Goal: Use online tool/utility: Utilize a website feature to perform a specific function

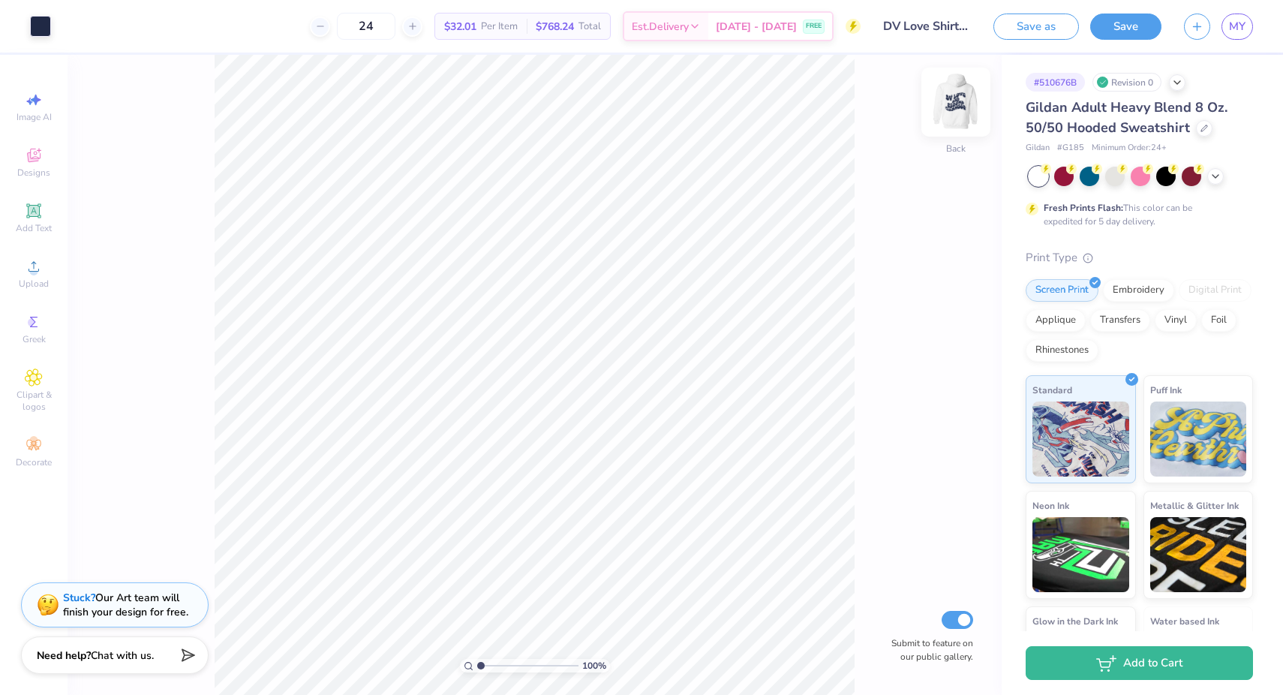
click at [953, 97] on img at bounding box center [956, 102] width 60 height 60
type input "1.51"
type input "3.01"
type input "12.83"
type input "7.02"
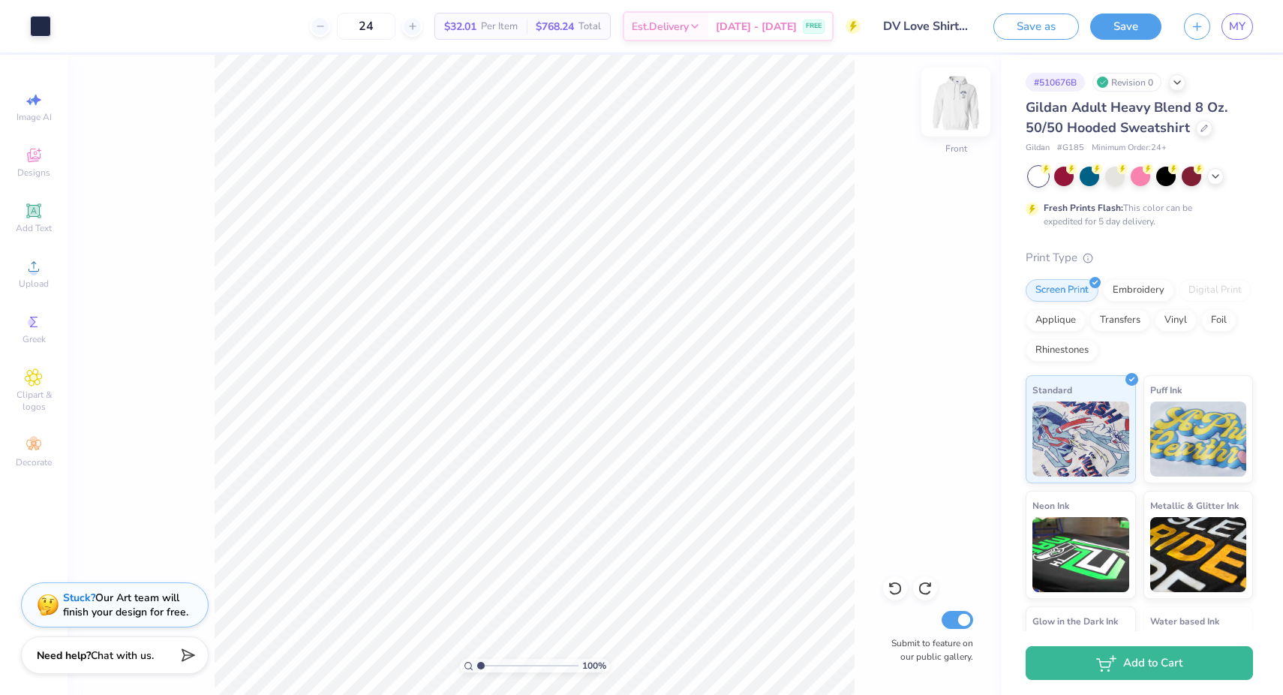
click at [953, 112] on img at bounding box center [956, 102] width 60 height 60
click at [845, 275] on div "100 % Back W 3.50 3.50 " H 4.33 4.33 " Y 3.00 3.00 " Center Middle Top Bottom S…" at bounding box center [535, 375] width 934 height 640
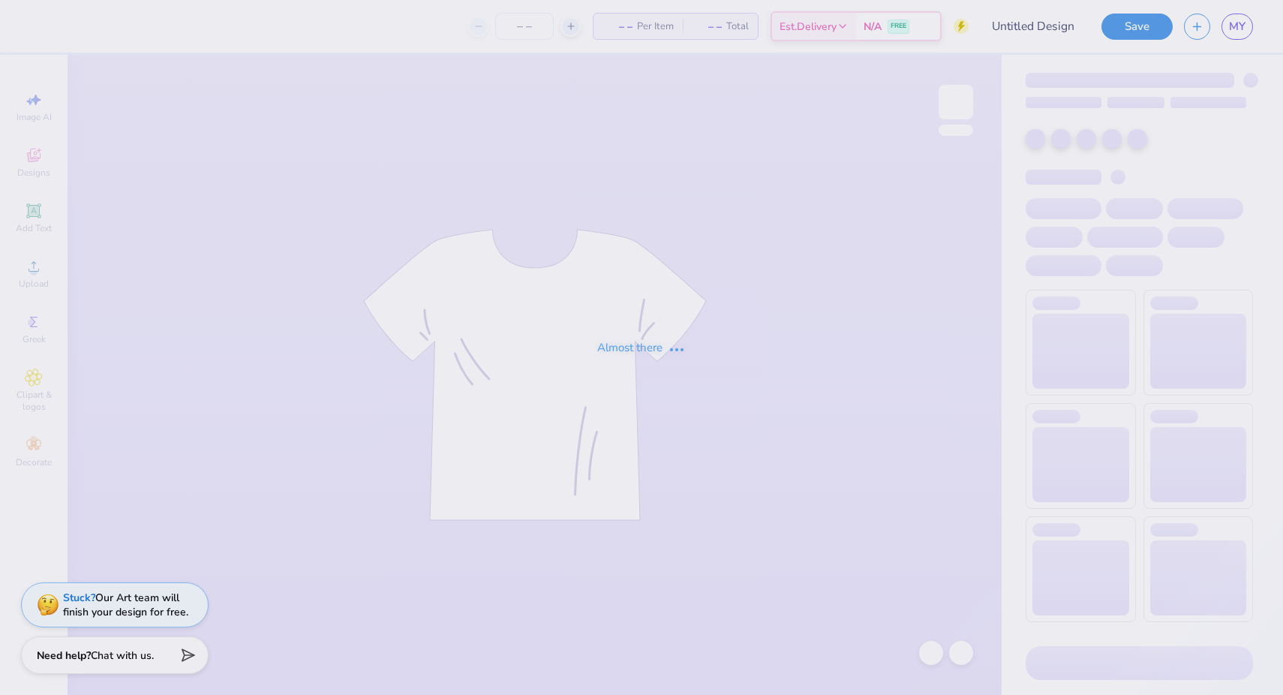
type input "DV Love Shirts & Hoodies"
type input "30"
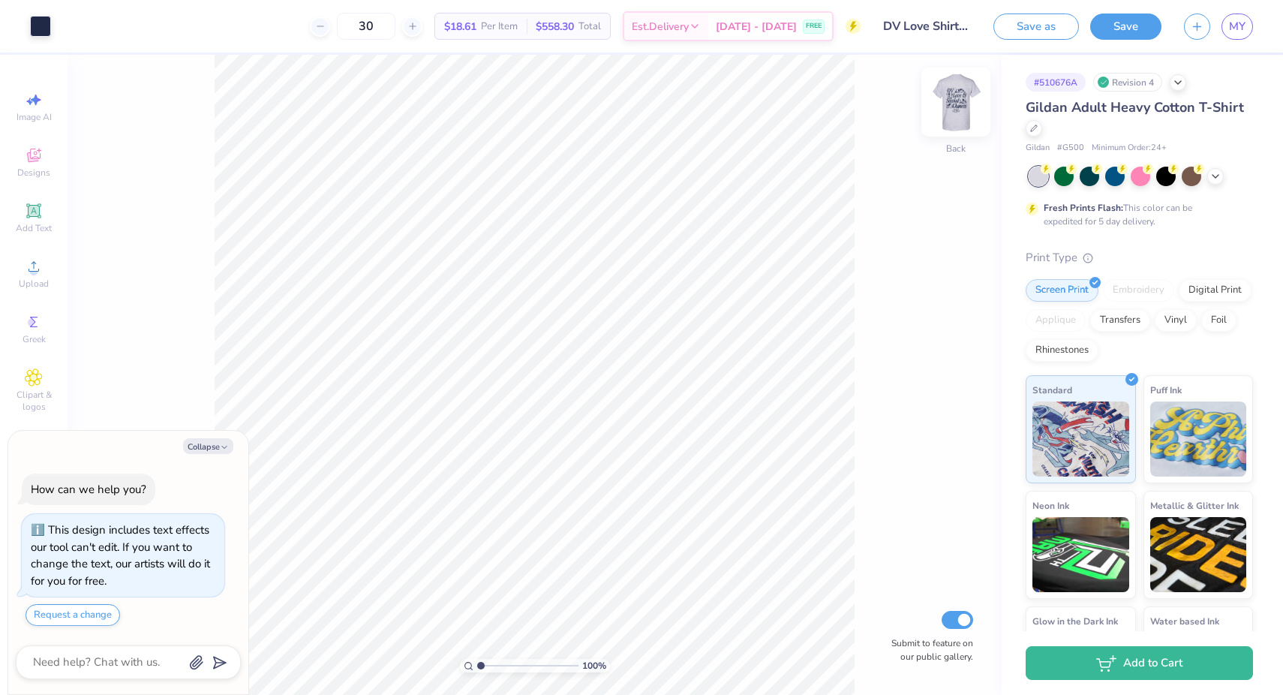
click at [951, 99] on img at bounding box center [956, 102] width 60 height 60
click at [956, 107] on img at bounding box center [956, 102] width 60 height 60
click at [968, 113] on img at bounding box center [956, 102] width 60 height 60
type textarea "x"
type input "6.41"
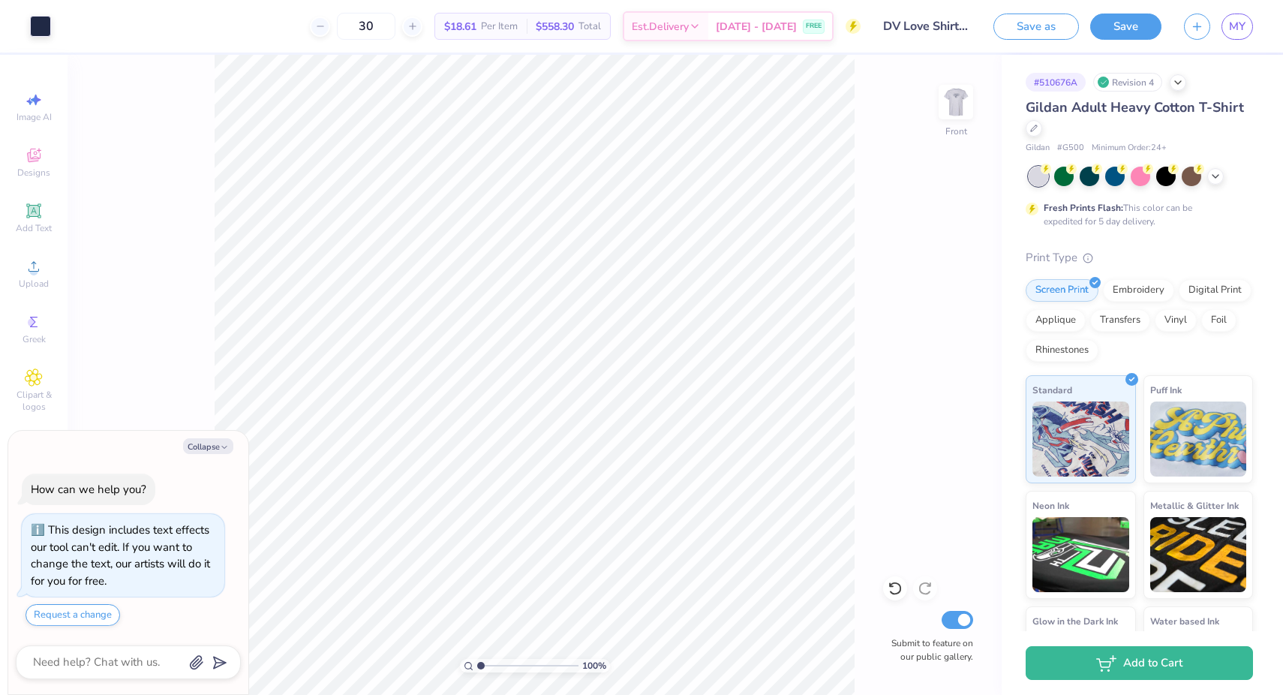
click at [889, 444] on div "100 % Front Submit to feature on our public gallery." at bounding box center [535, 375] width 934 height 640
click at [956, 94] on img at bounding box center [956, 102] width 60 height 60
click at [956, 92] on img at bounding box center [956, 102] width 60 height 60
click at [1214, 173] on icon at bounding box center [1215, 175] width 12 height 12
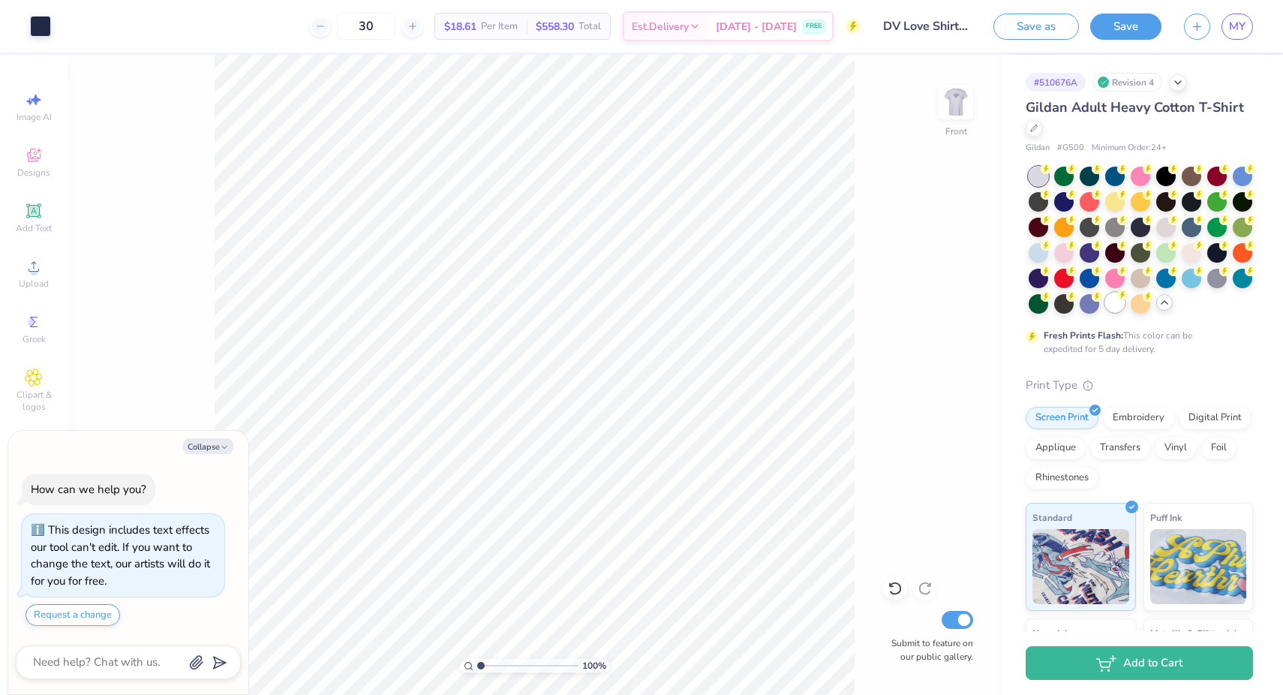
click at [1113, 302] on div at bounding box center [1115, 303] width 20 height 20
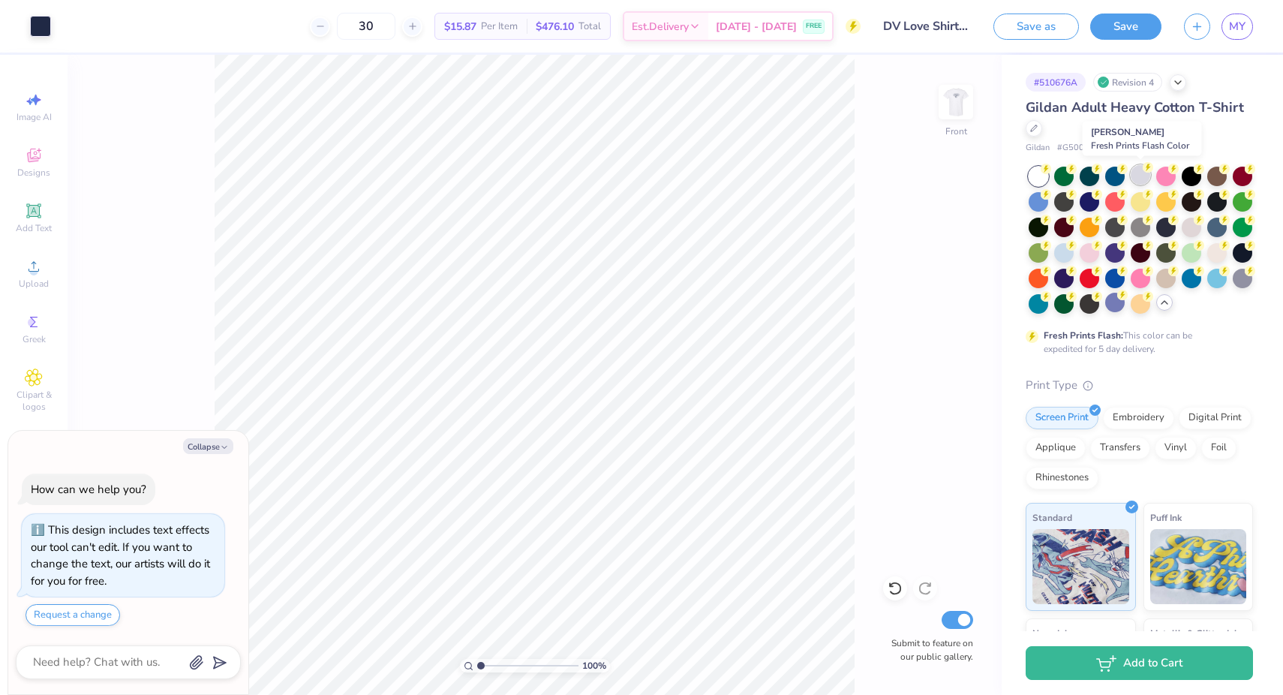
click at [1144, 177] on div at bounding box center [1140, 175] width 20 height 20
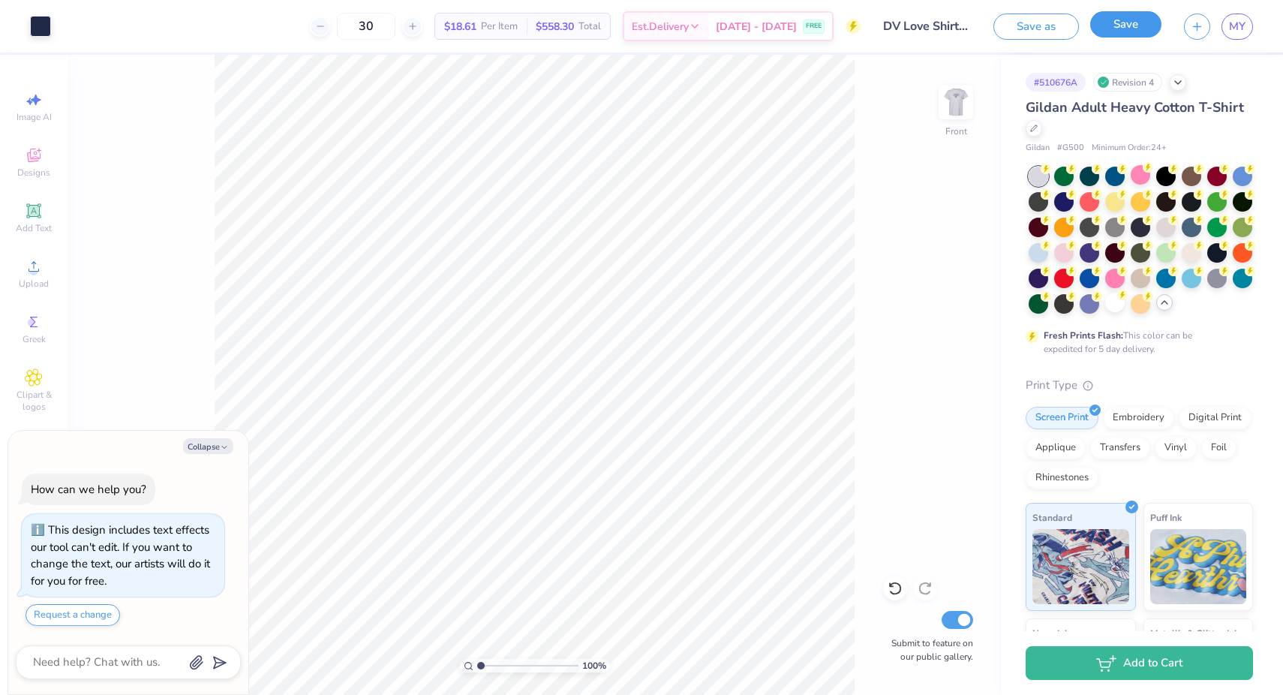
click at [1122, 24] on button "Save" at bounding box center [1125, 24] width 71 height 26
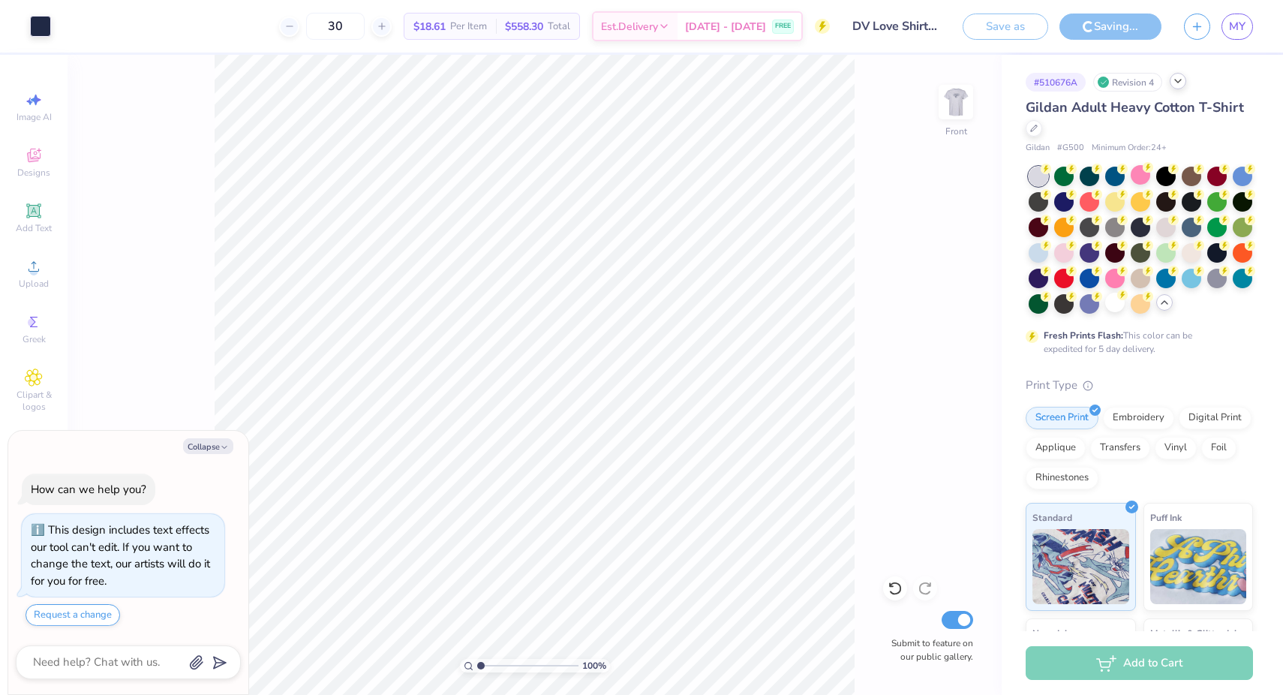
click at [1179, 80] on icon at bounding box center [1178, 81] width 12 height 12
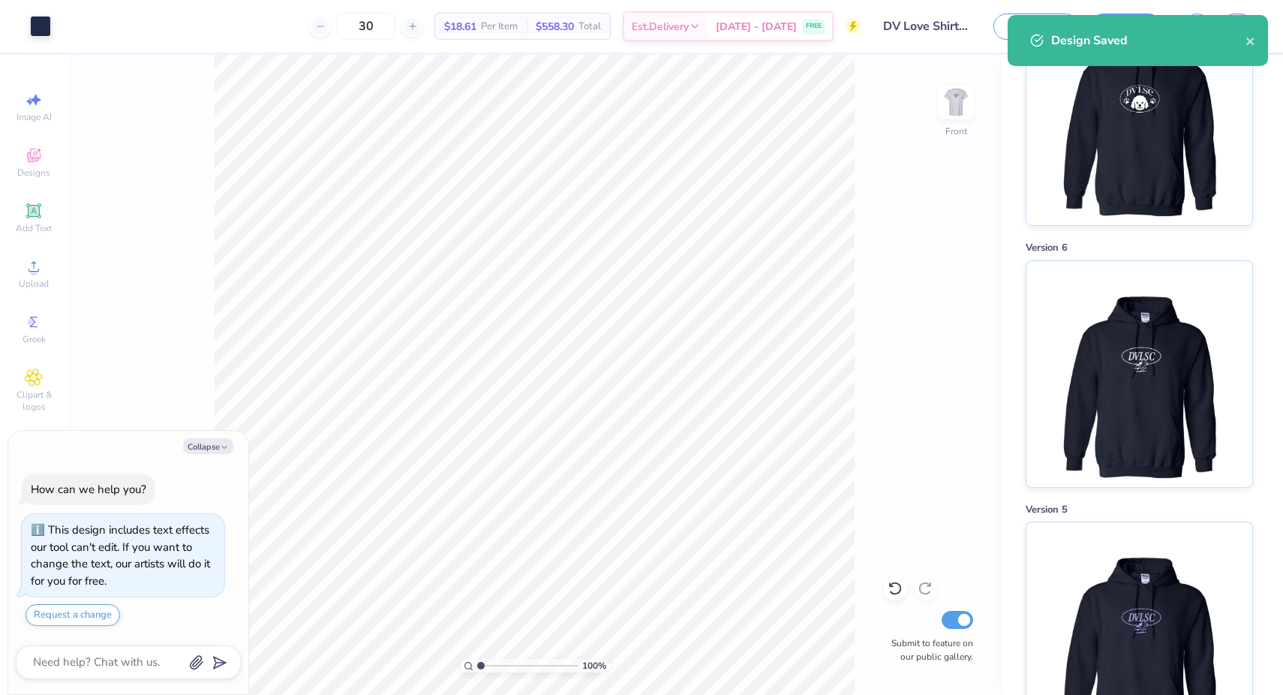
scroll to position [391, 0]
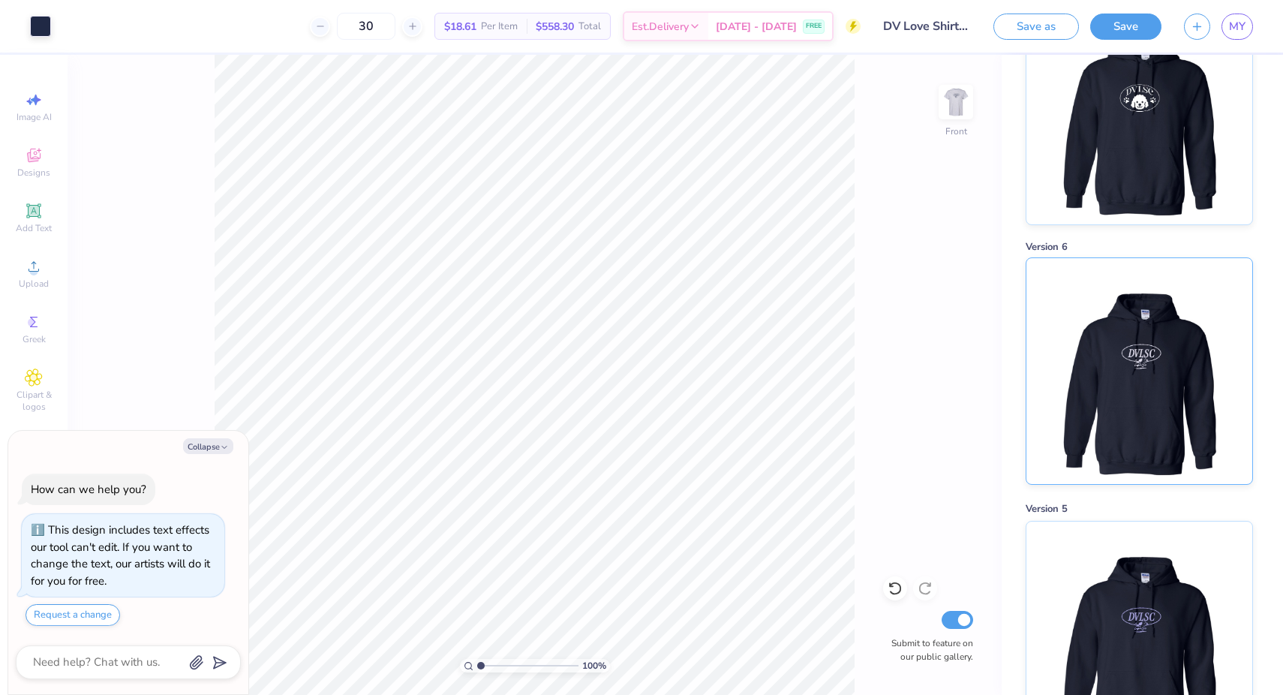
click at [1153, 347] on img at bounding box center [1139, 371] width 186 height 226
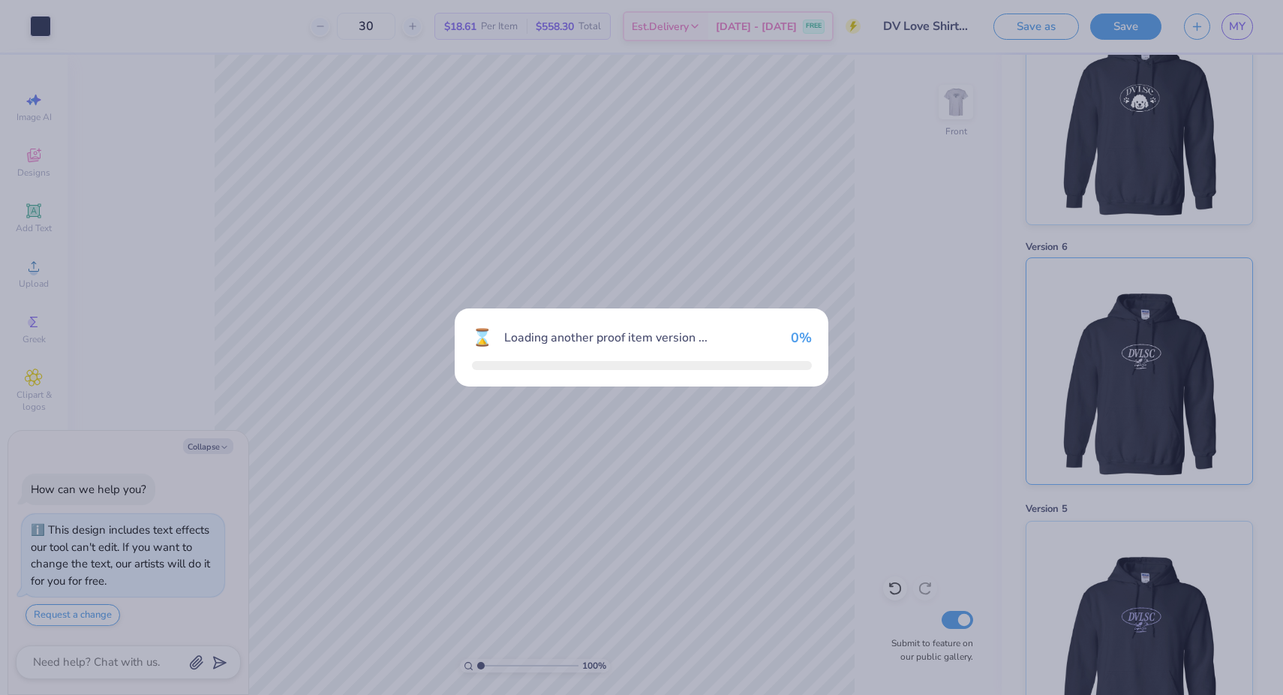
type textarea "x"
type input "40"
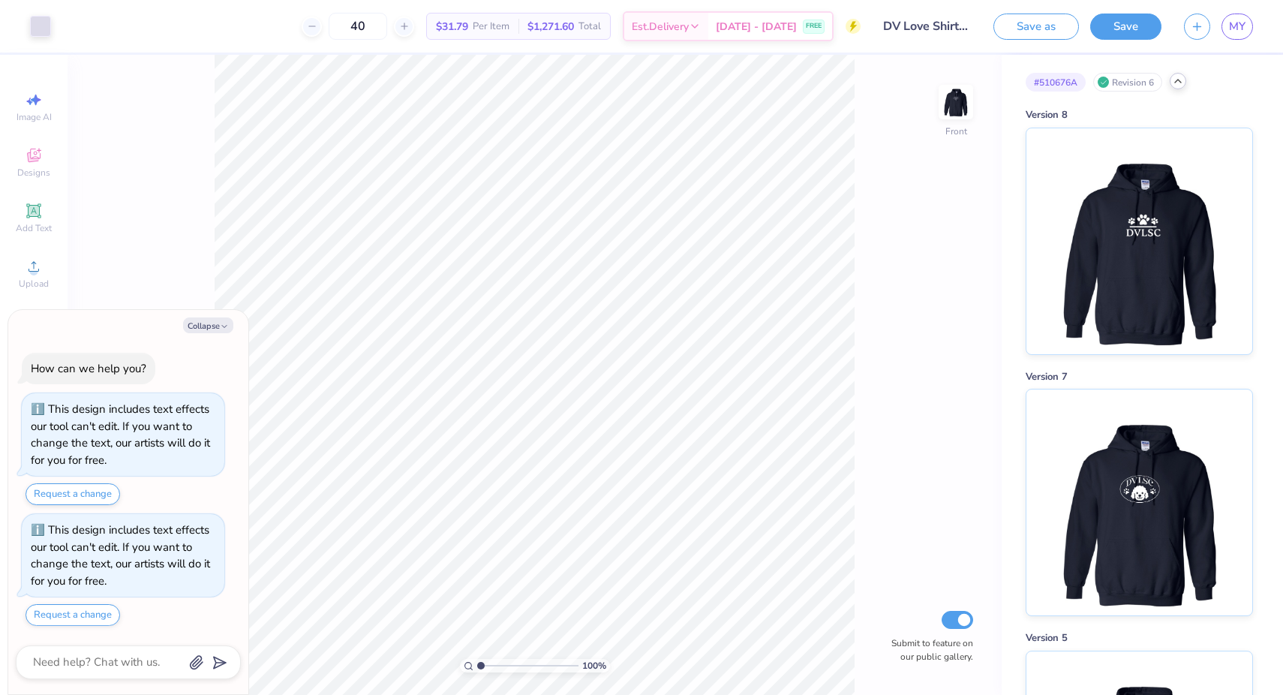
click at [1181, 82] on icon at bounding box center [1178, 81] width 12 height 12
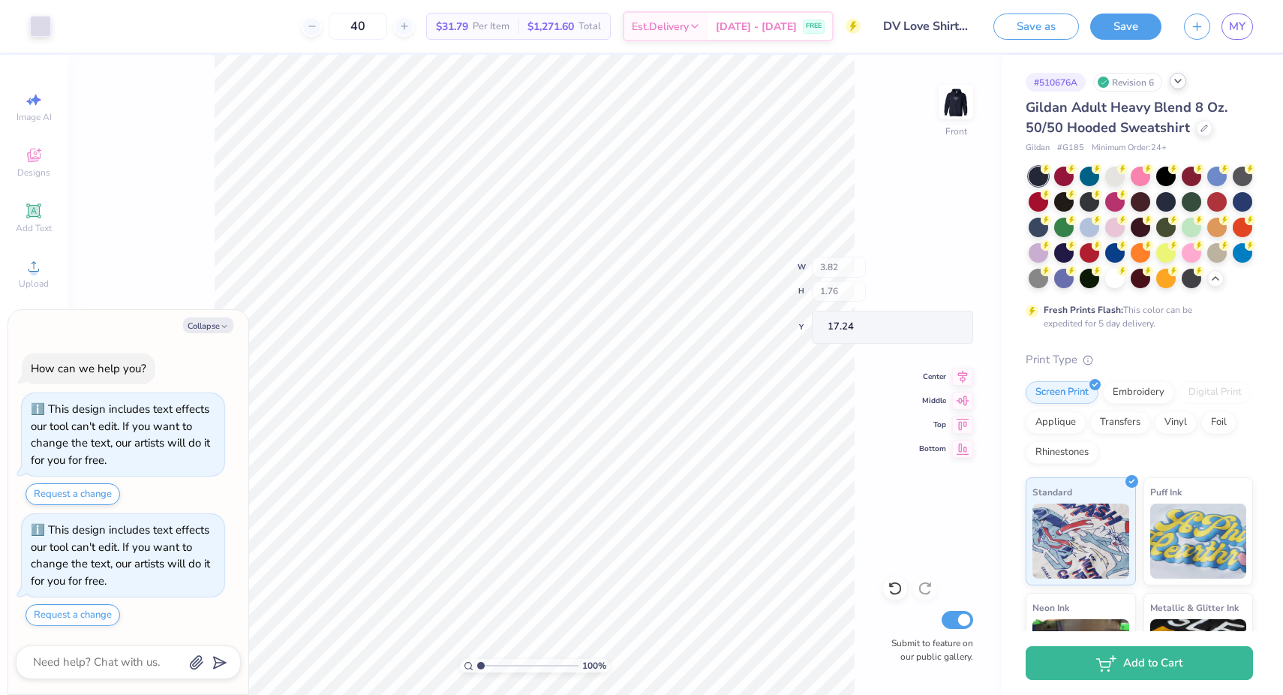
type textarea "x"
type input "3.82"
type input "1.76"
type input "17.24"
click at [1167, 204] on div at bounding box center [1166, 201] width 20 height 20
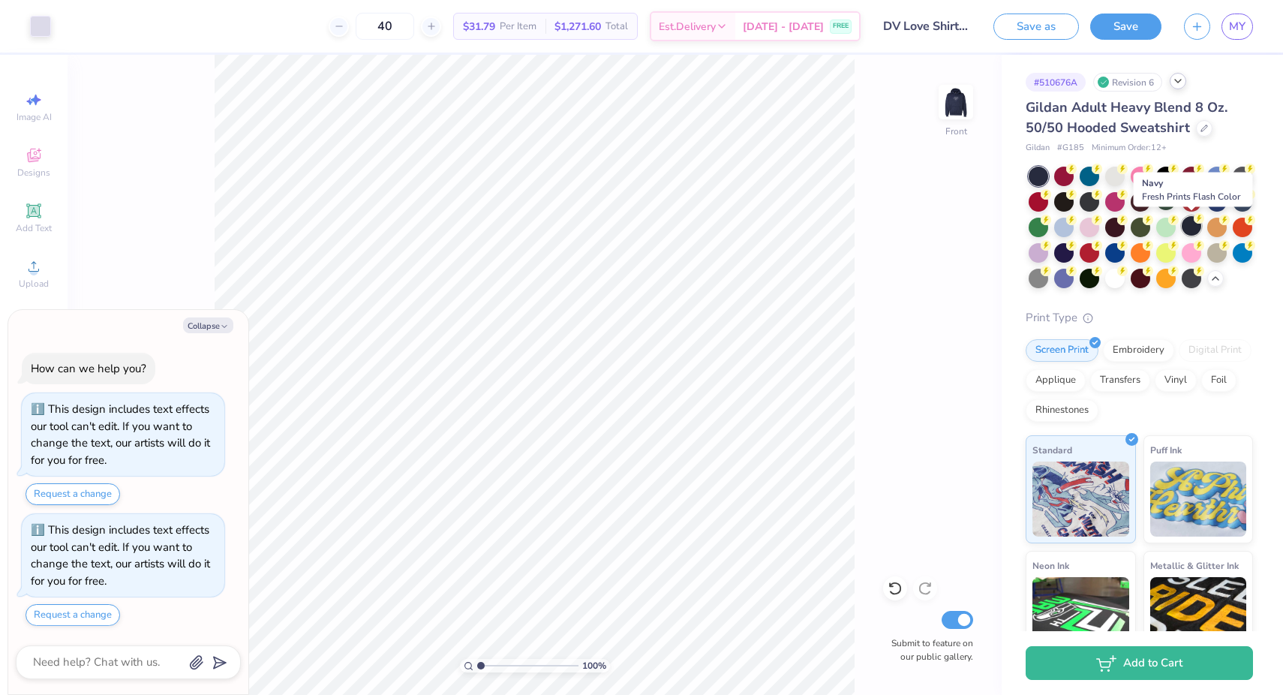
click at [1191, 225] on div at bounding box center [1192, 226] width 20 height 20
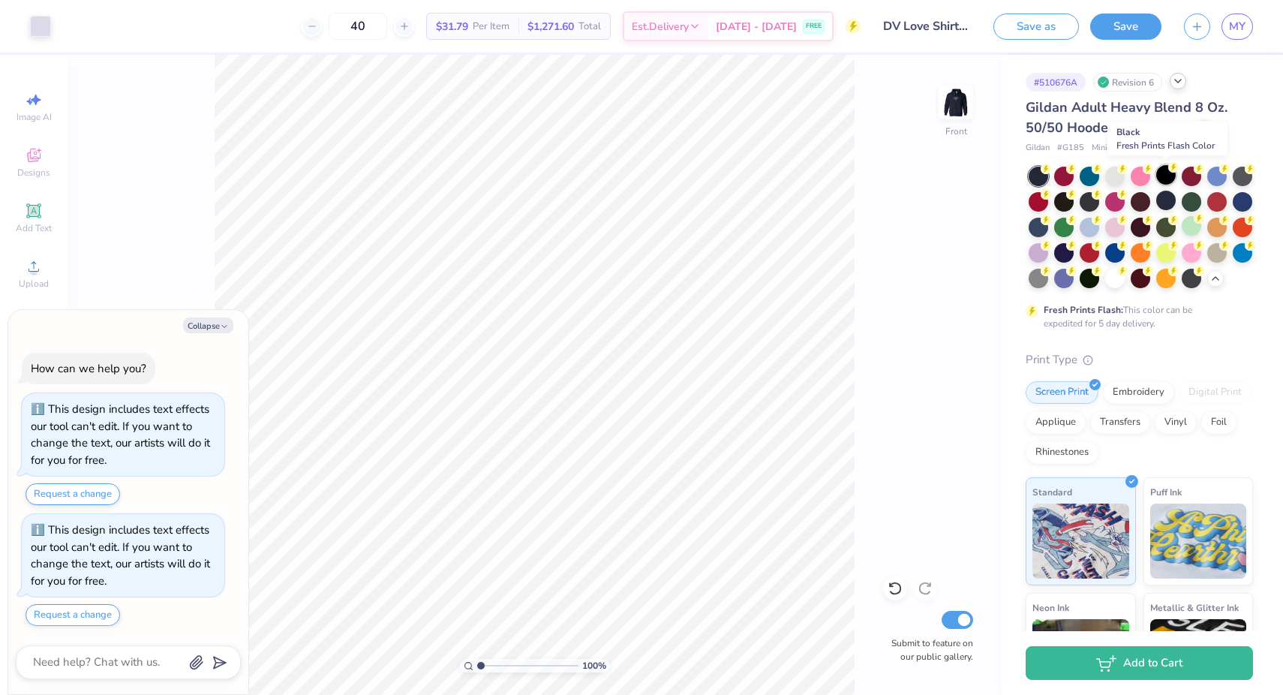
click at [1167, 176] on div at bounding box center [1166, 175] width 20 height 20
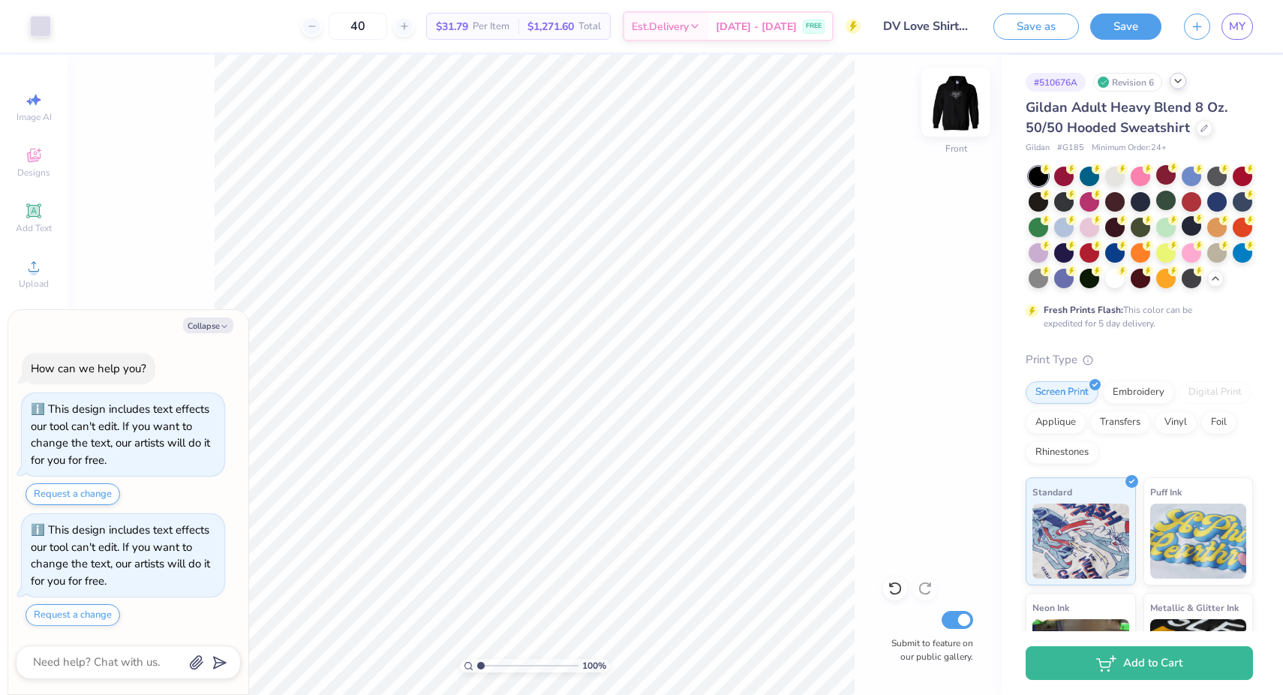
click at [941, 98] on img at bounding box center [956, 102] width 60 height 60
click at [1051, 174] on circle at bounding box center [1045, 169] width 11 height 11
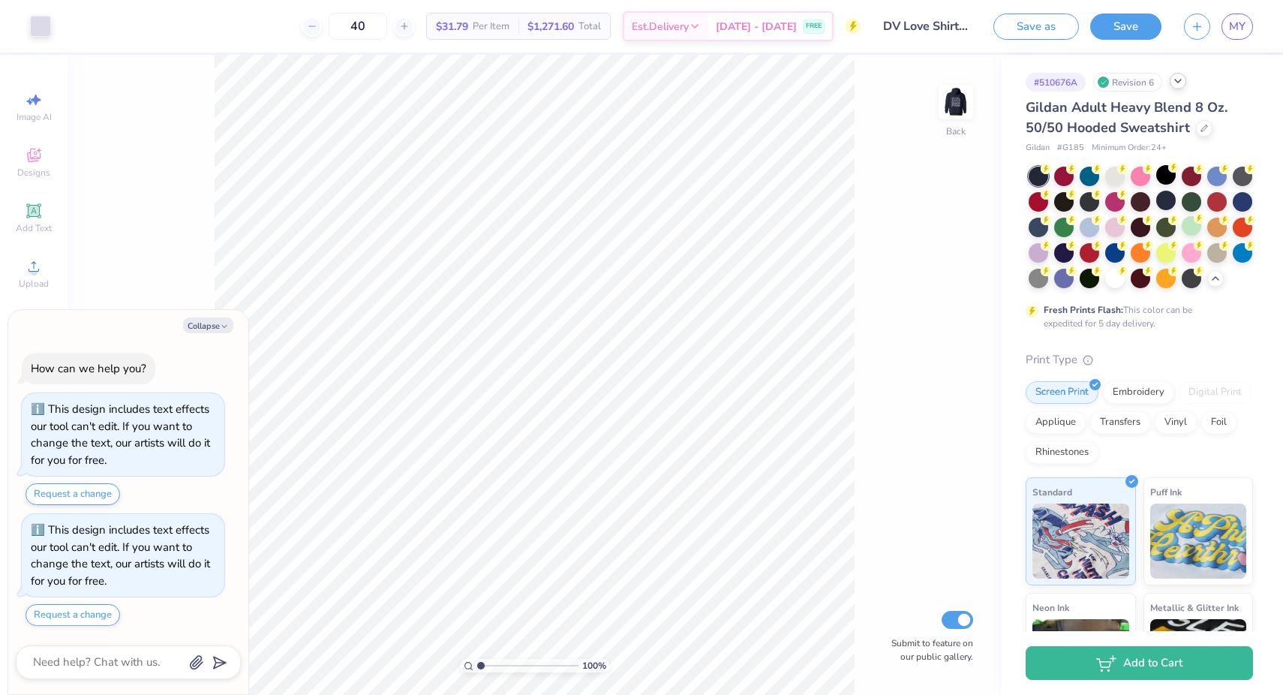
click at [942, 171] on div "100 % Back Submit to feature on our public gallery." at bounding box center [535, 375] width 934 height 640
click at [1118, 26] on button "Save" at bounding box center [1125, 24] width 71 height 26
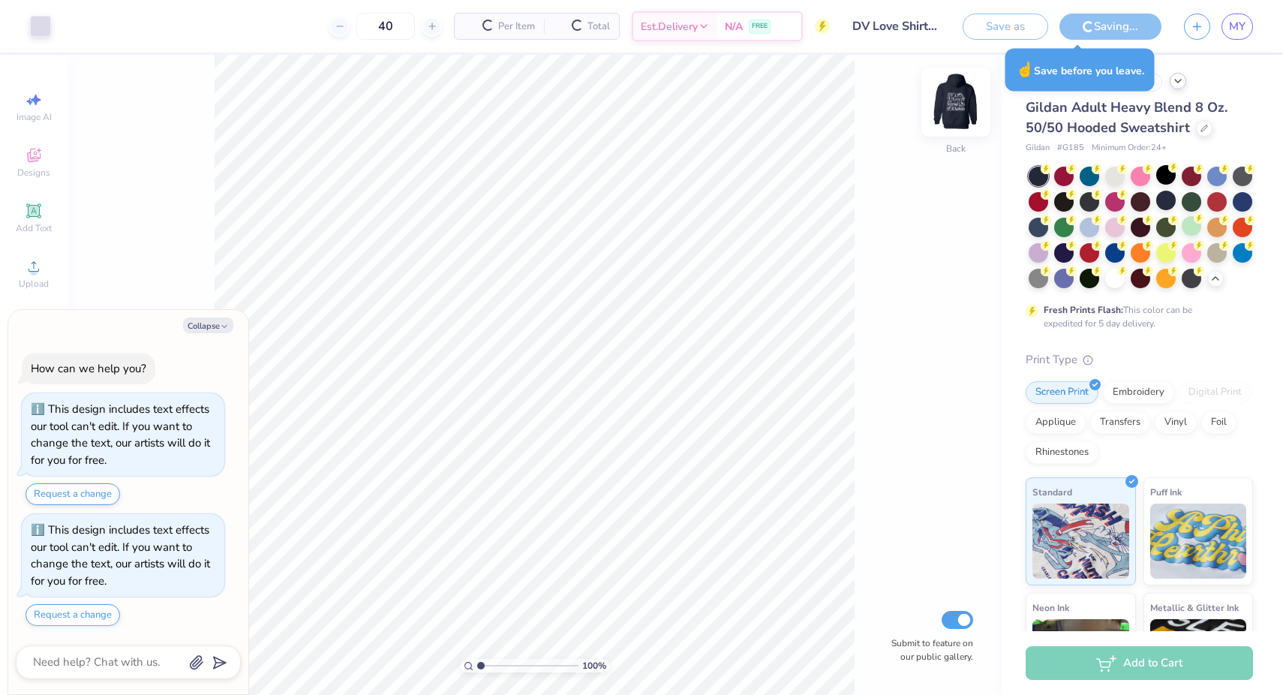
click at [949, 116] on img at bounding box center [956, 102] width 60 height 60
click at [954, 101] on div "Almost there" at bounding box center [675, 375] width 1215 height 640
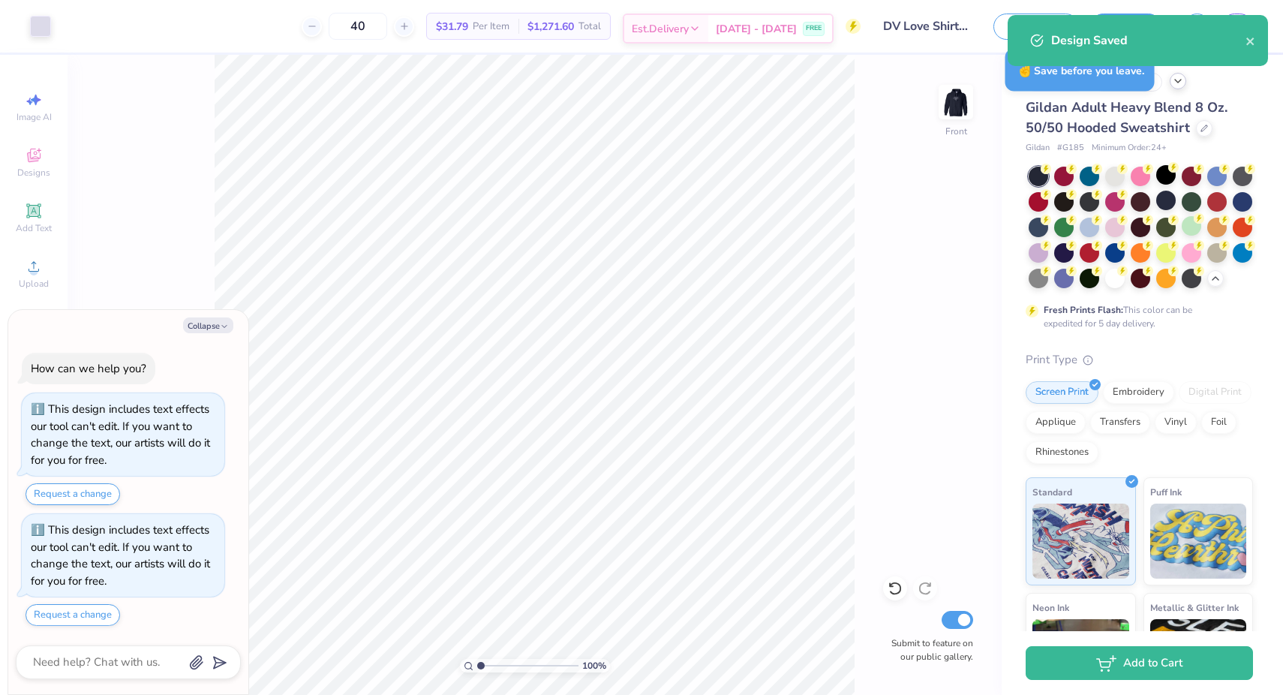
type textarea "x"
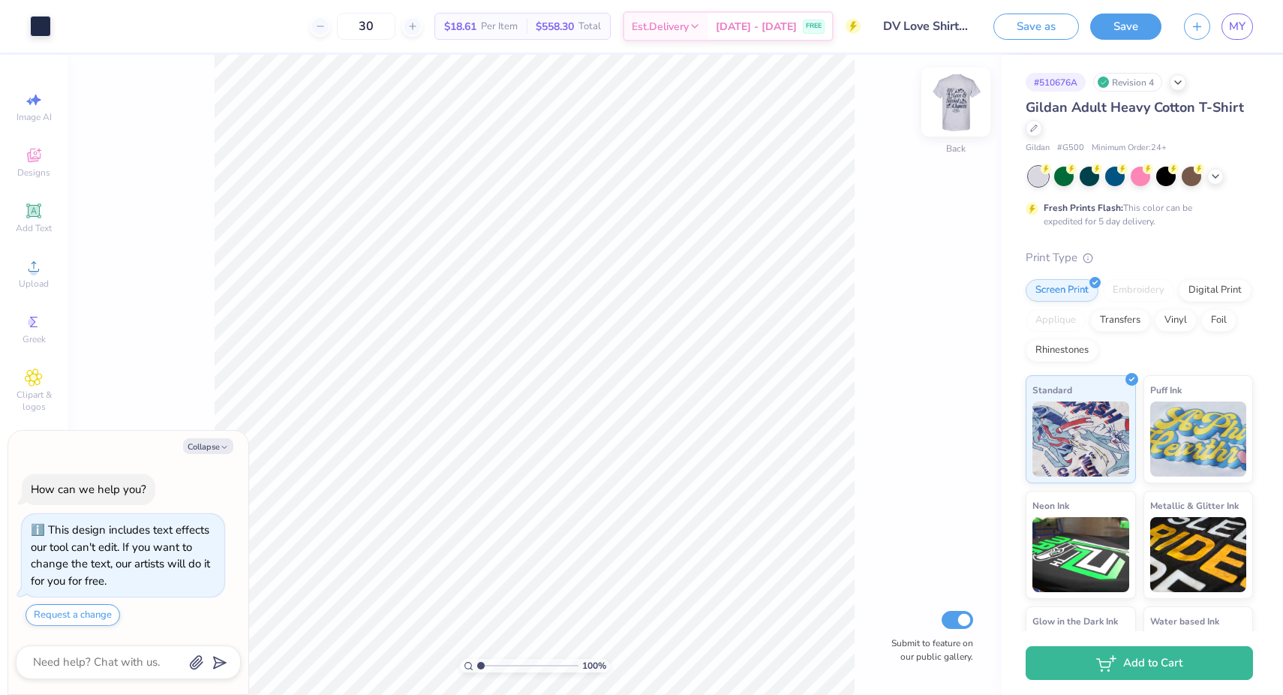
click at [950, 93] on img at bounding box center [956, 102] width 60 height 60
click at [965, 95] on img at bounding box center [956, 102] width 60 height 60
type textarea "x"
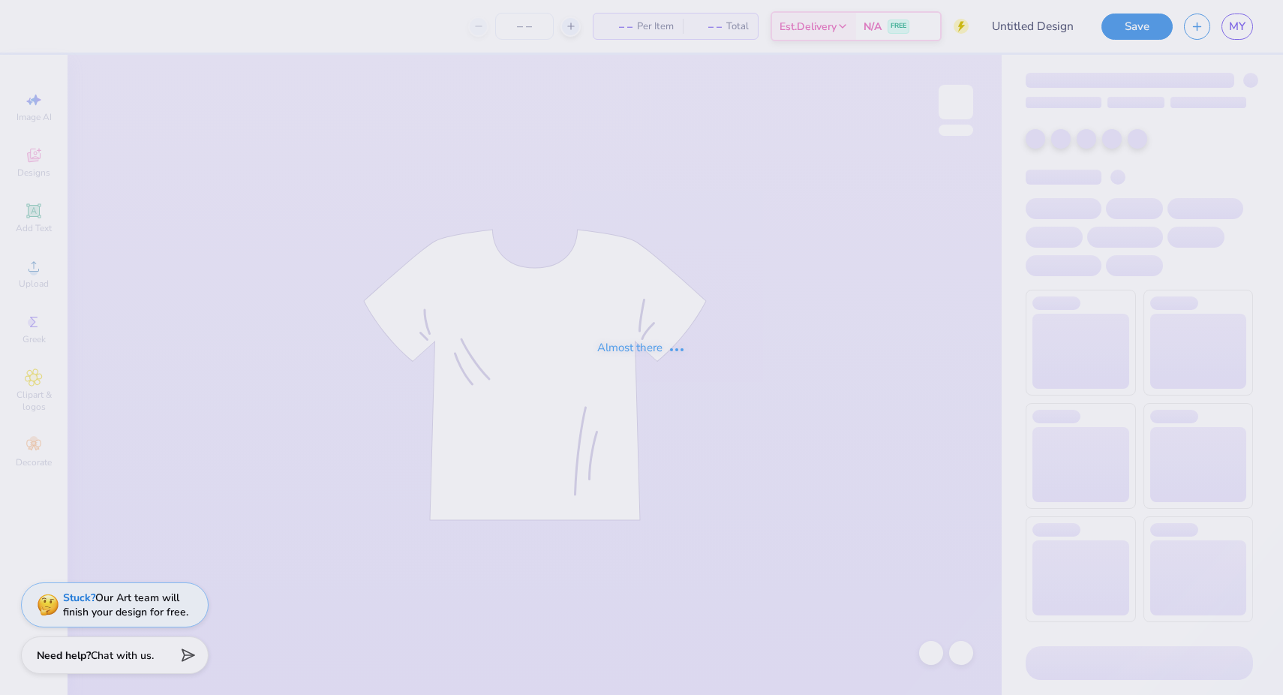
type input "dvlsc og hoodie"
type input "50"
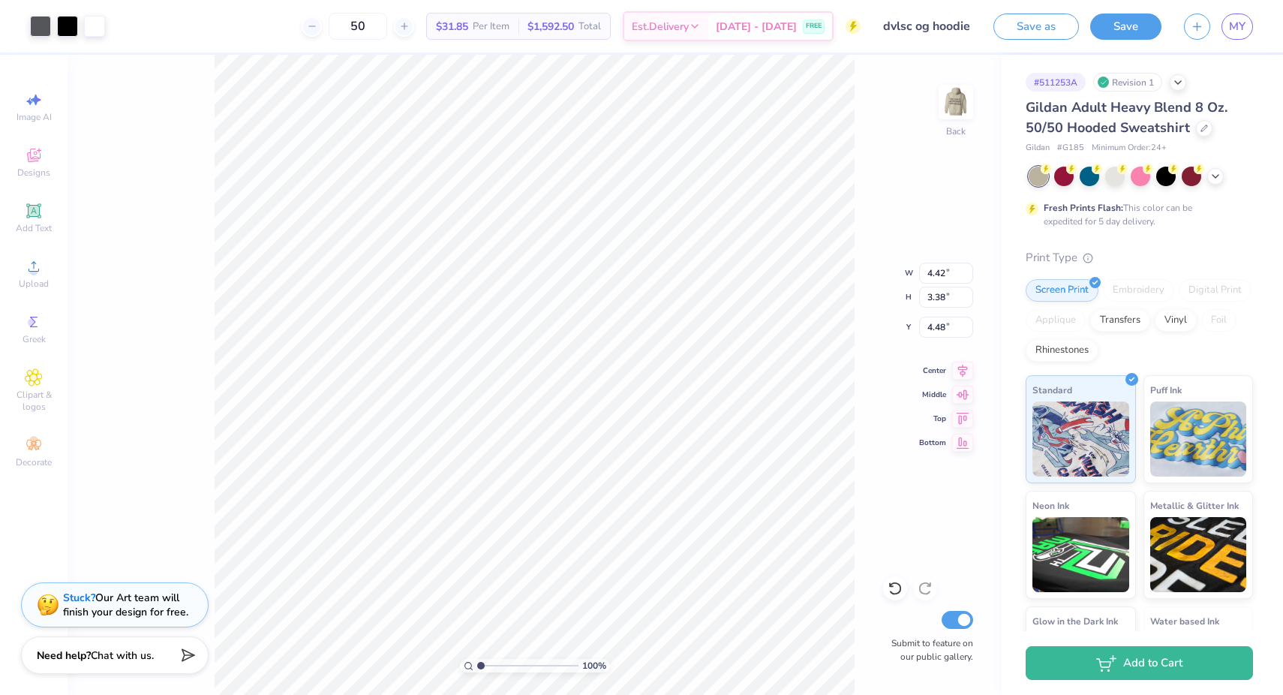
type input "4.42"
type input "3.38"
type input "3.00"
click at [949, 109] on img at bounding box center [956, 102] width 60 height 60
type input "6.00"
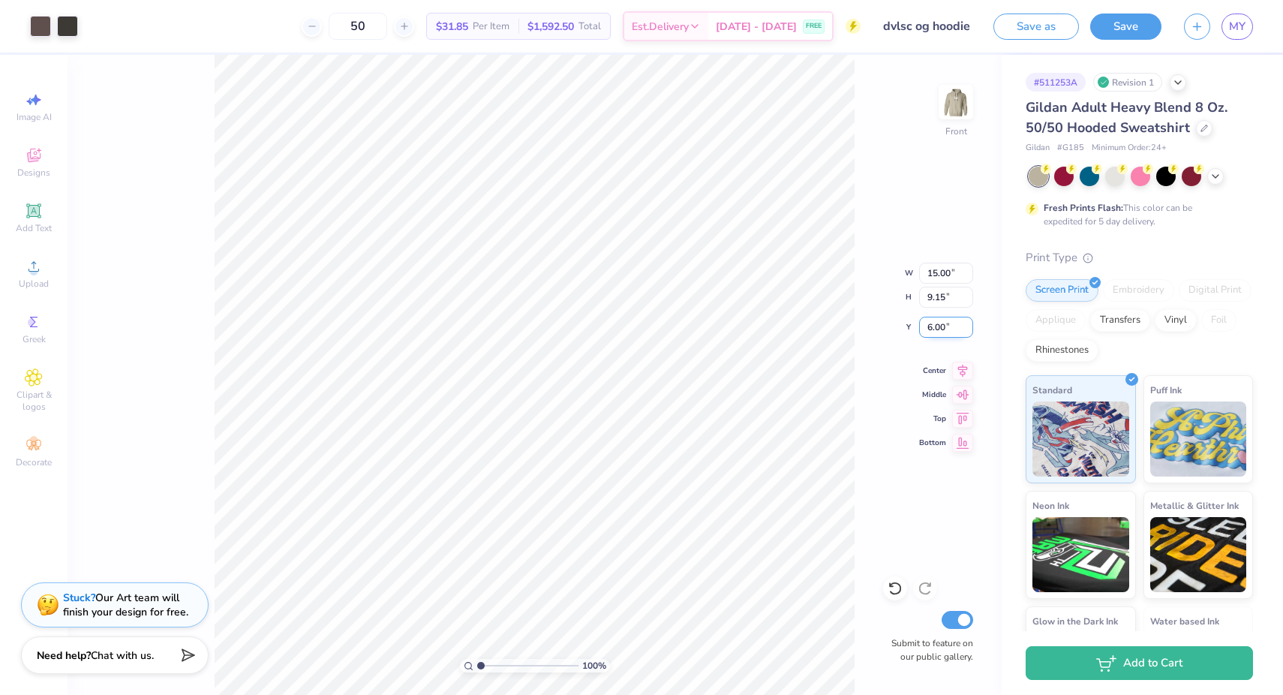
click at [960, 334] on input "6.00" at bounding box center [946, 327] width 54 height 21
click at [839, 287] on div "100 % Front W 15.00 H 9.15 Y 6.00 Center Middle Top Bottom Submit to feature on…" at bounding box center [535, 375] width 934 height 640
click at [951, 111] on img at bounding box center [956, 102] width 60 height 60
click at [1118, 30] on button "Save" at bounding box center [1125, 24] width 71 height 26
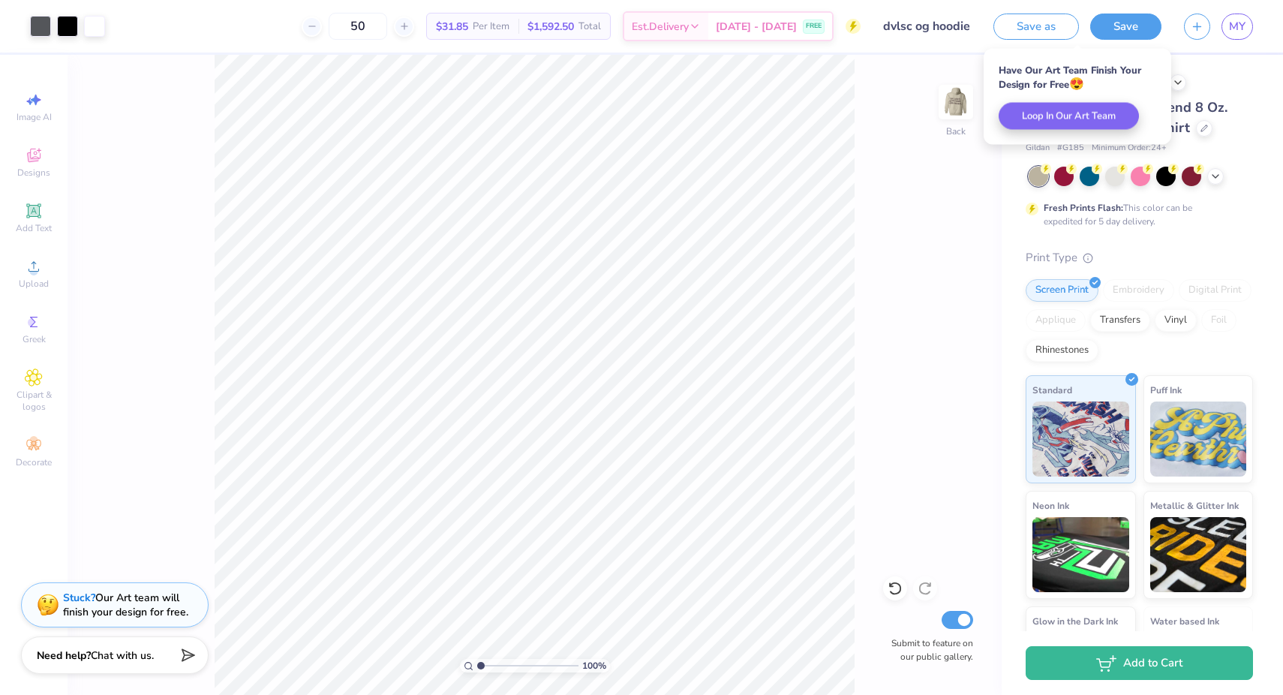
scroll to position [83, 0]
